Goal: Navigation & Orientation: Understand site structure

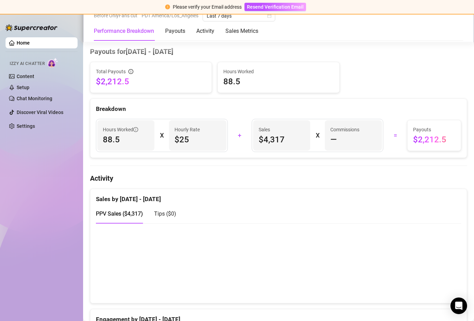
scroll to position [223, 0]
click at [334, 124] on div "Commissions —" at bounding box center [352, 135] width 57 height 30
click at [335, 140] on span "—" at bounding box center [333, 139] width 7 height 11
click at [334, 143] on span "—" at bounding box center [333, 139] width 7 height 11
click at [336, 136] on span "—" at bounding box center [333, 139] width 7 height 11
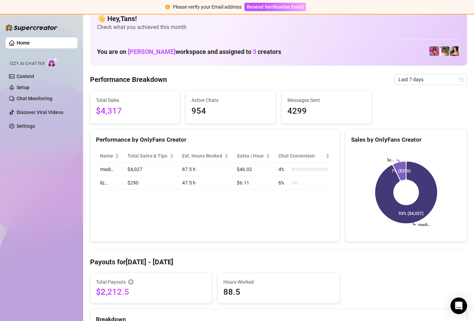
scroll to position [0, 0]
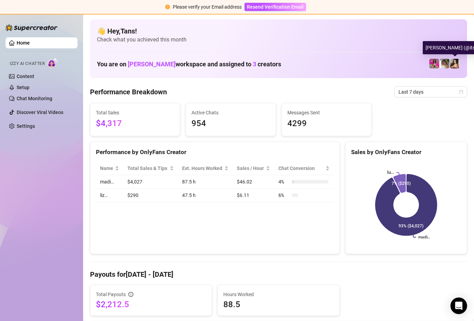
click at [454, 65] on img at bounding box center [455, 64] width 10 height 10
click at [237, 51] on div "👋 Hey, Tans ! Check what you achieved this month You are on Josh Bru workspace …" at bounding box center [278, 48] width 377 height 59
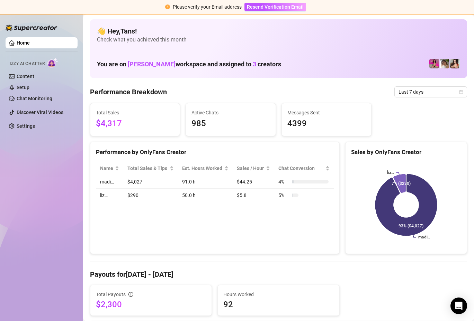
click at [309, 47] on div "👋 Hey, Tans ! Check what you achieved this month You are on Josh Bru workspace …" at bounding box center [278, 48] width 377 height 59
click at [30, 101] on link "Chat Monitoring" at bounding box center [35, 99] width 36 height 6
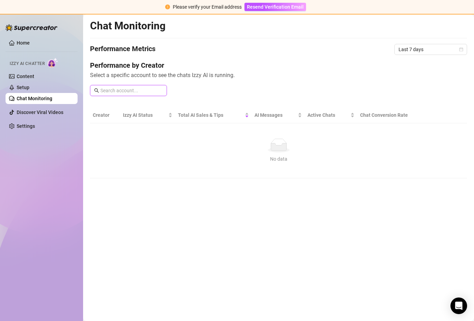
click at [114, 89] on input "text" at bounding box center [131, 91] width 62 height 8
click at [116, 67] on h4 "Performance by Creator" at bounding box center [278, 66] width 377 height 10
click at [29, 85] on link "Setup" at bounding box center [23, 88] width 13 height 6
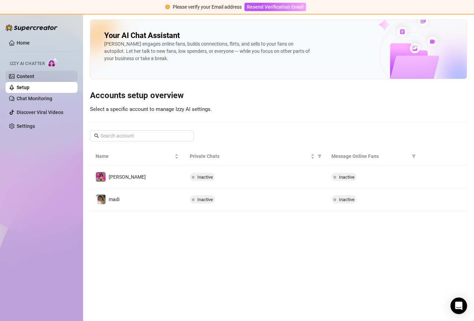
click at [25, 79] on link "Content" at bounding box center [26, 77] width 18 height 6
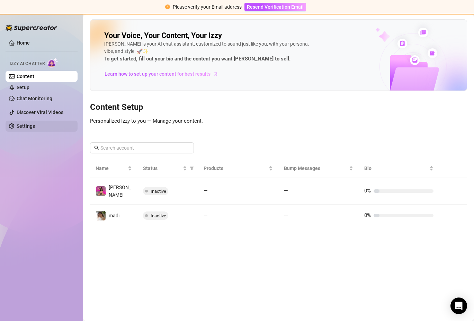
click at [35, 128] on link "Settings" at bounding box center [26, 127] width 18 height 6
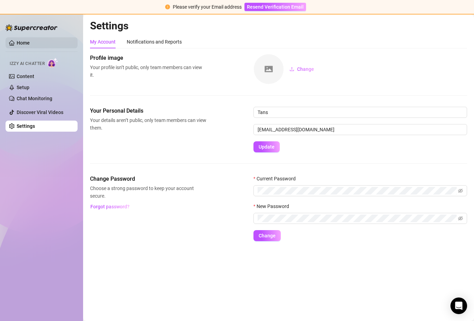
click at [22, 40] on link "Home" at bounding box center [23, 43] width 13 height 6
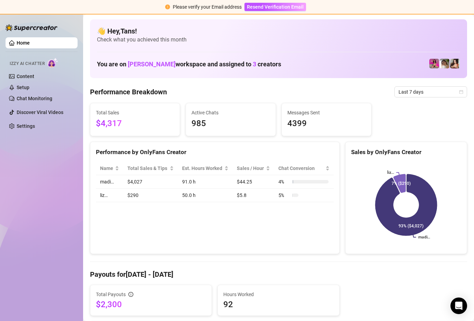
click at [219, 45] on div "👋 Hey, Tans ! Check what you achieved this month You are on Josh Bru workspace …" at bounding box center [278, 48] width 377 height 59
click at [456, 59] on img at bounding box center [455, 64] width 10 height 10
